Goal: Check status: Check status

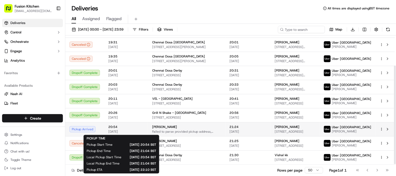
click at [119, 129] on span "20:54" at bounding box center [126, 127] width 36 height 4
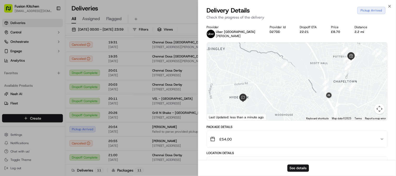
drag, startPoint x: 333, startPoint y: 100, endPoint x: 333, endPoint y: 91, distance: 8.9
click at [328, 84] on div at bounding box center [297, 82] width 181 height 78
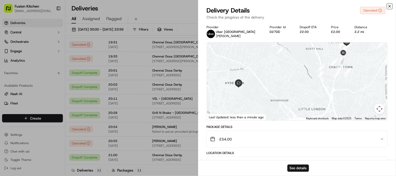
click at [390, 5] on icon "button" at bounding box center [390, 6] width 4 height 4
